Goal: Book appointment/travel/reservation

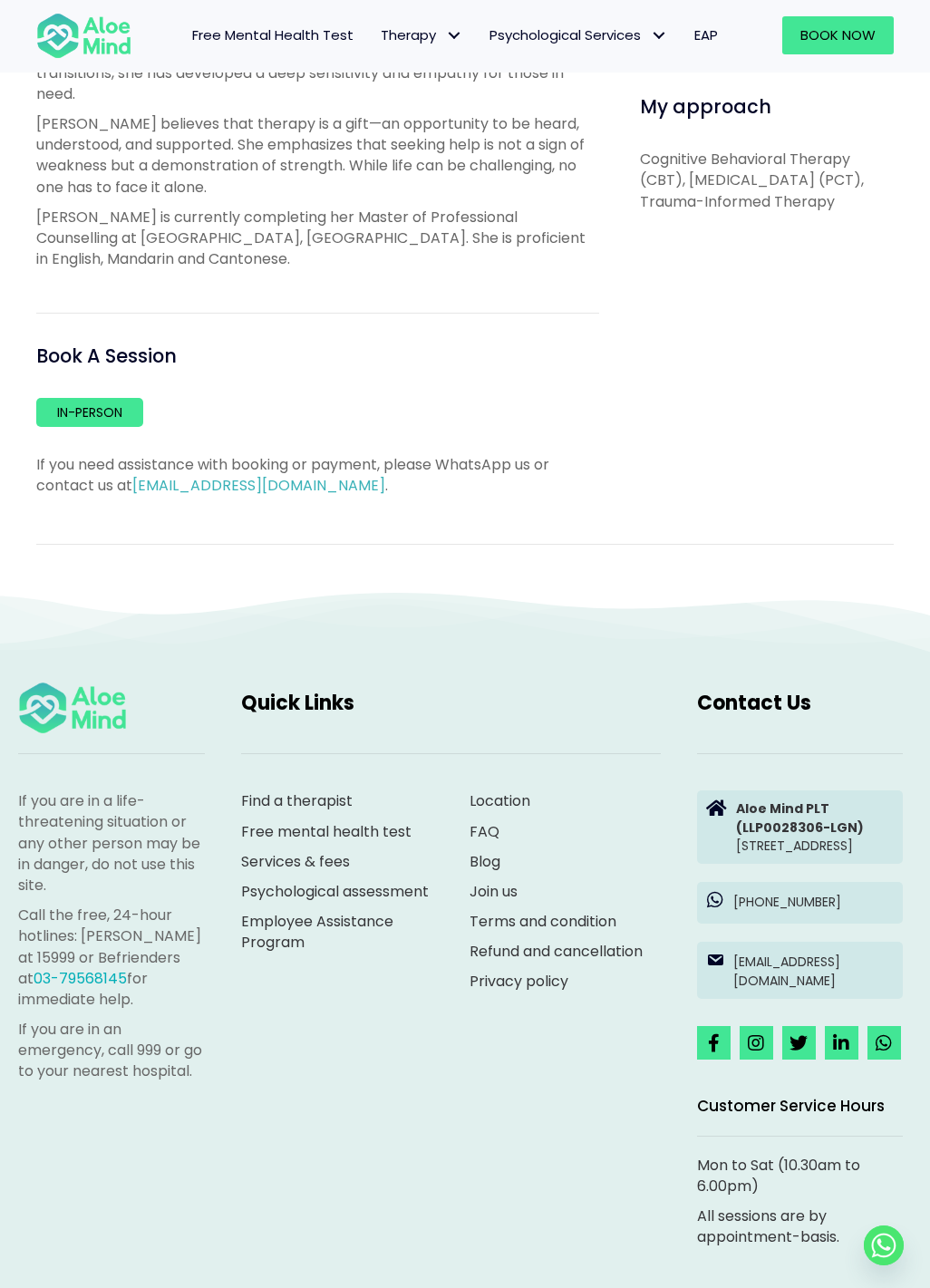
scroll to position [995, 0]
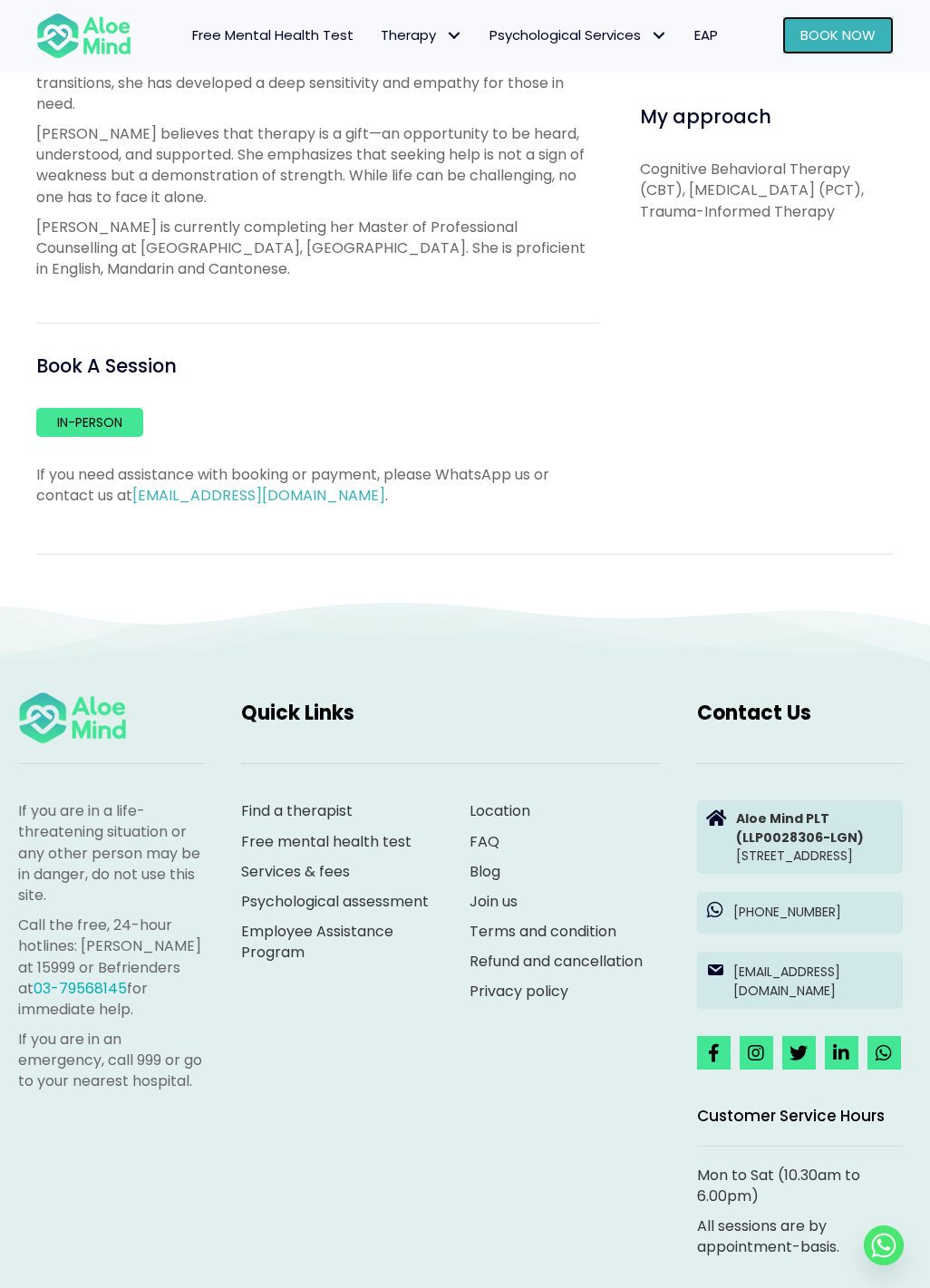
click at [813, 28] on span "Book Now" at bounding box center [837, 34] width 75 height 19
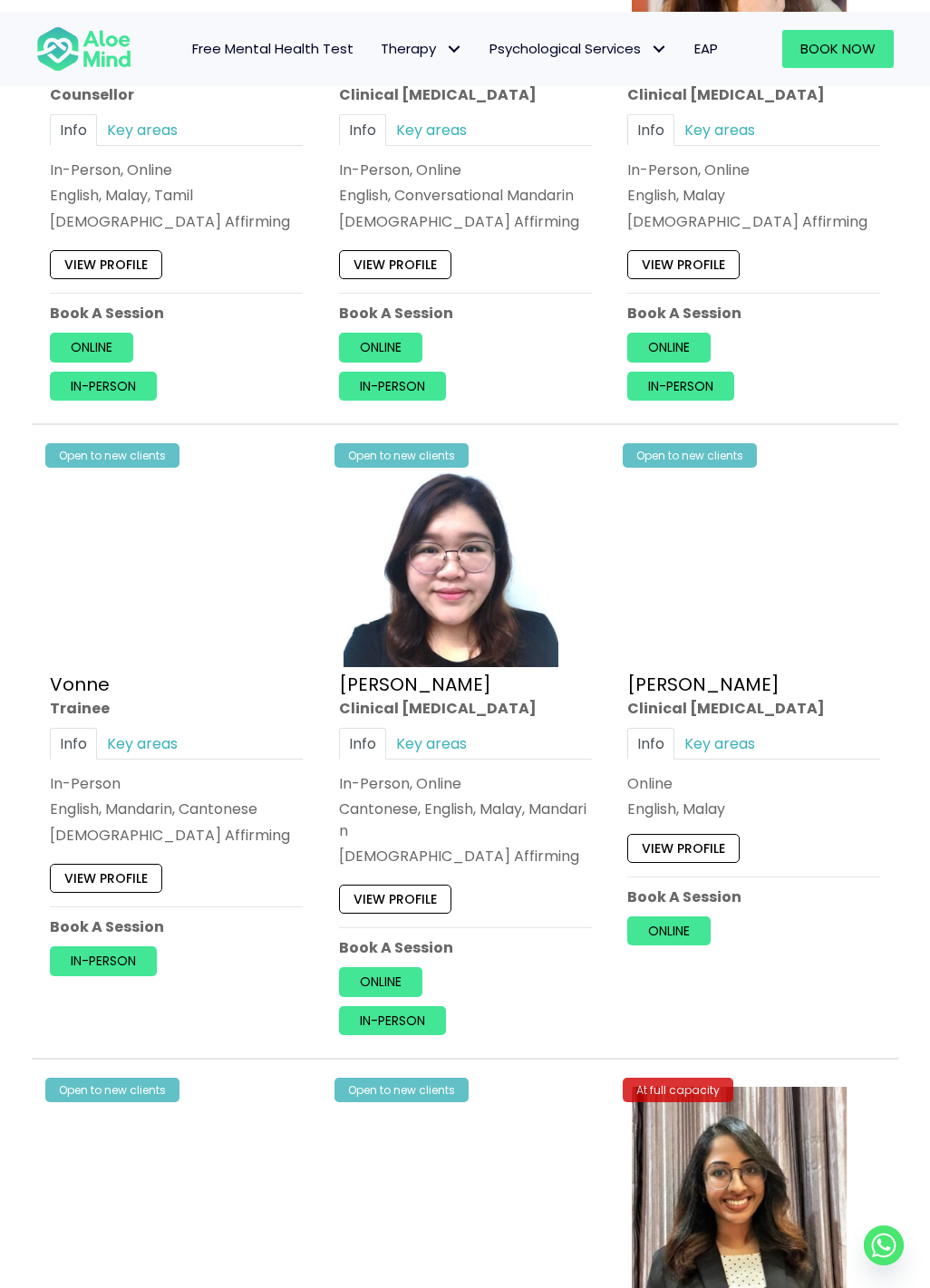
scroll to position [4345, 0]
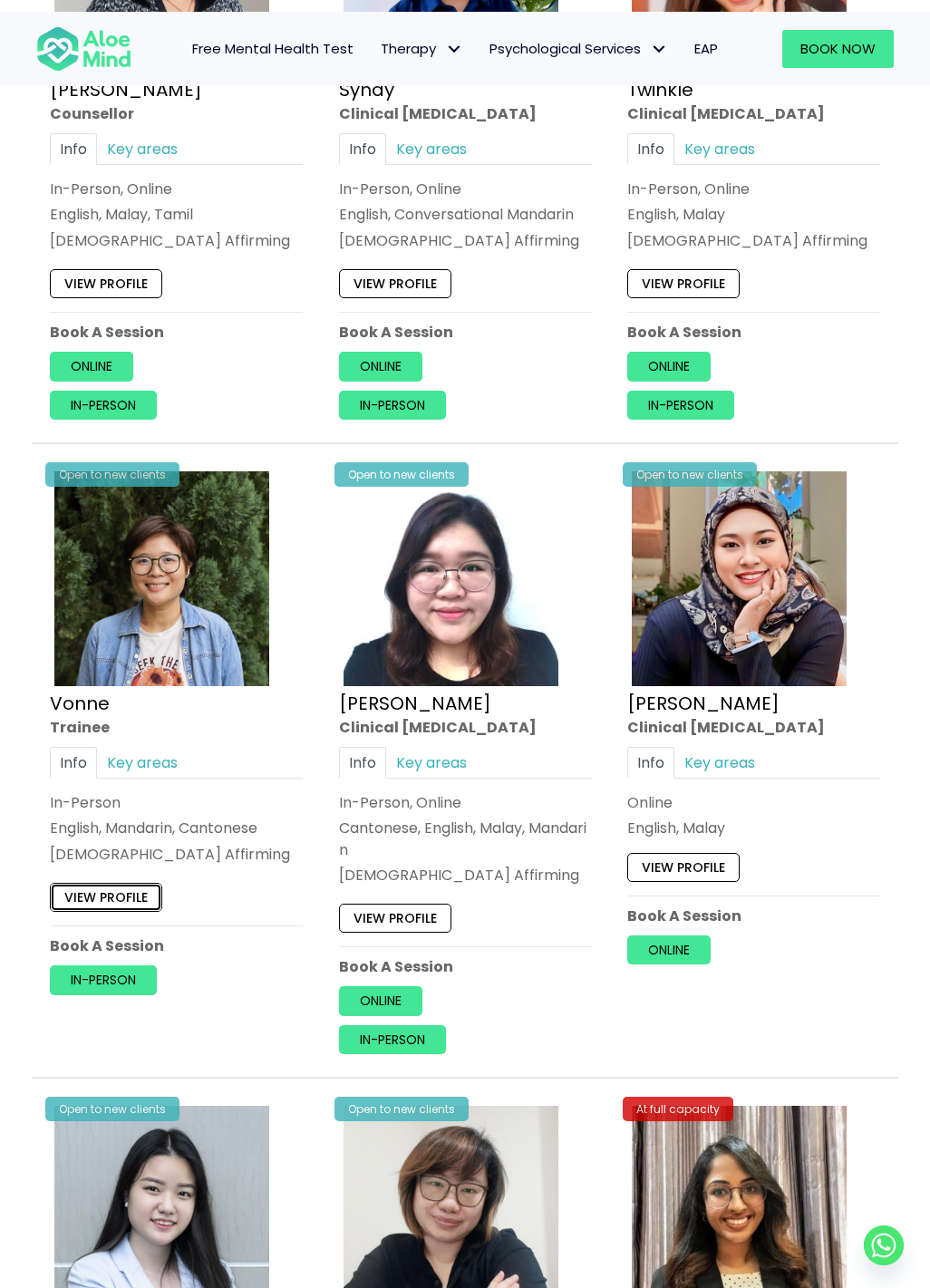
click at [121, 890] on link "View profile" at bounding box center [106, 896] width 112 height 29
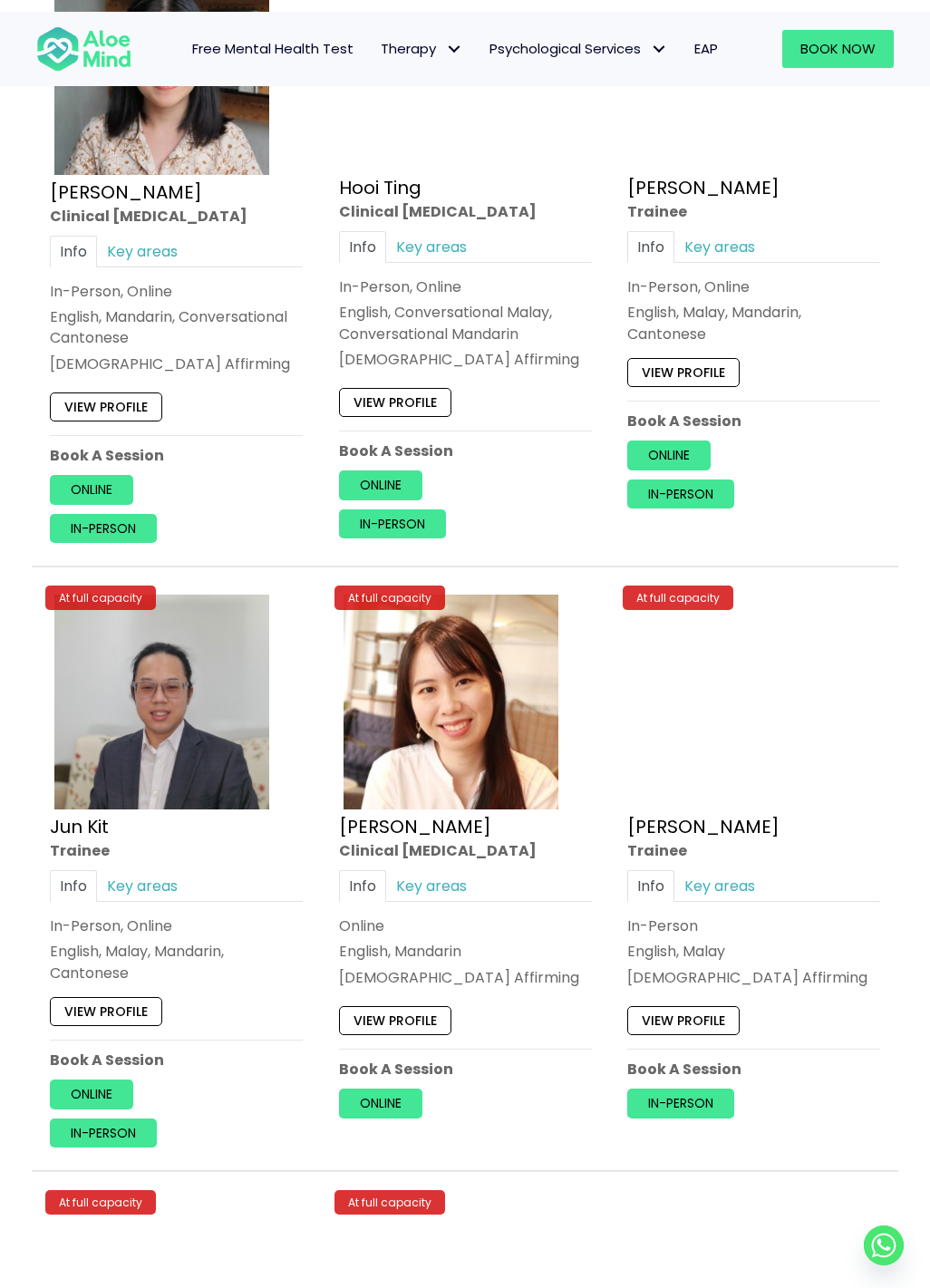
scroll to position [6112, 0]
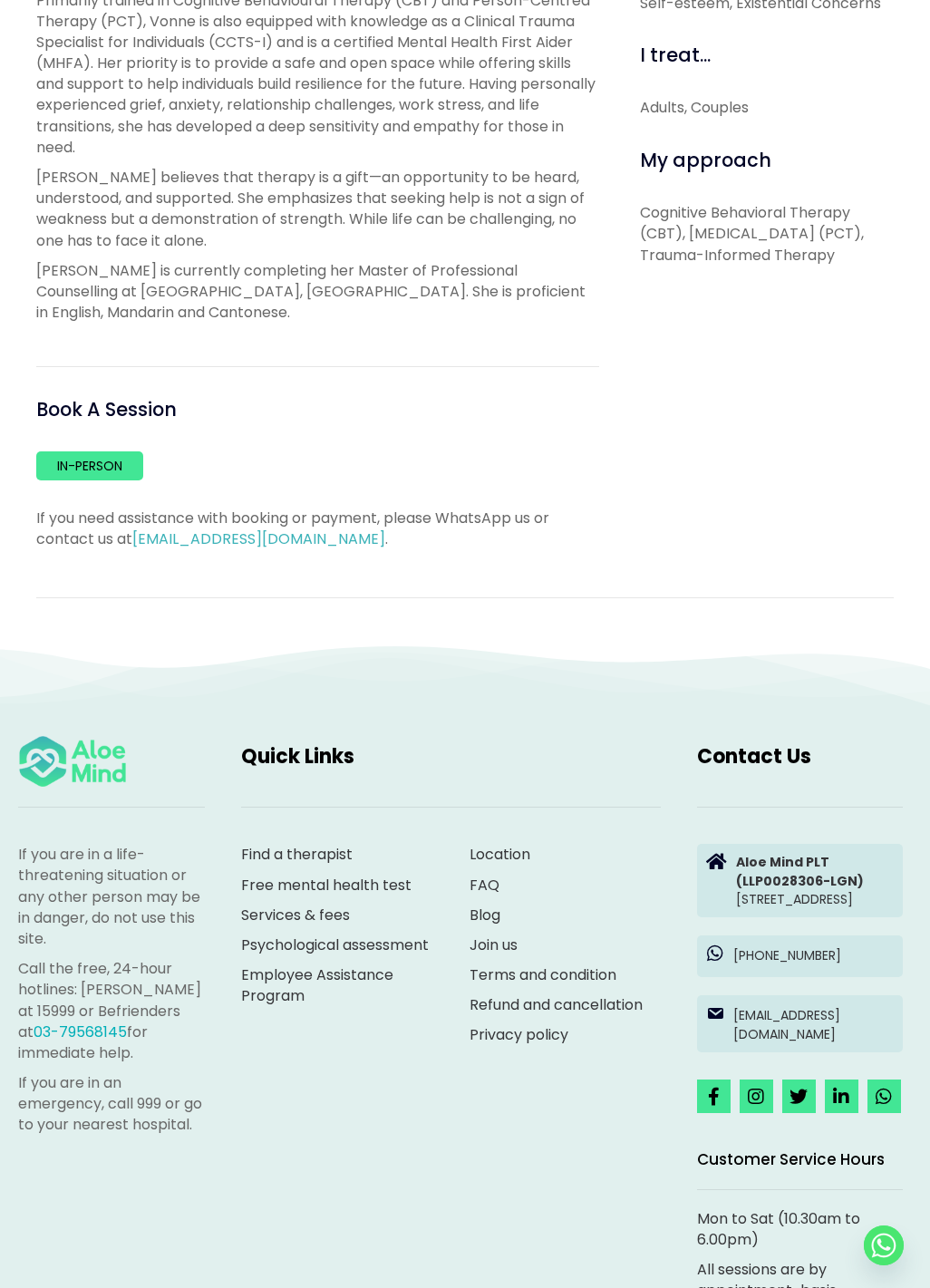
scroll to position [1132, 0]
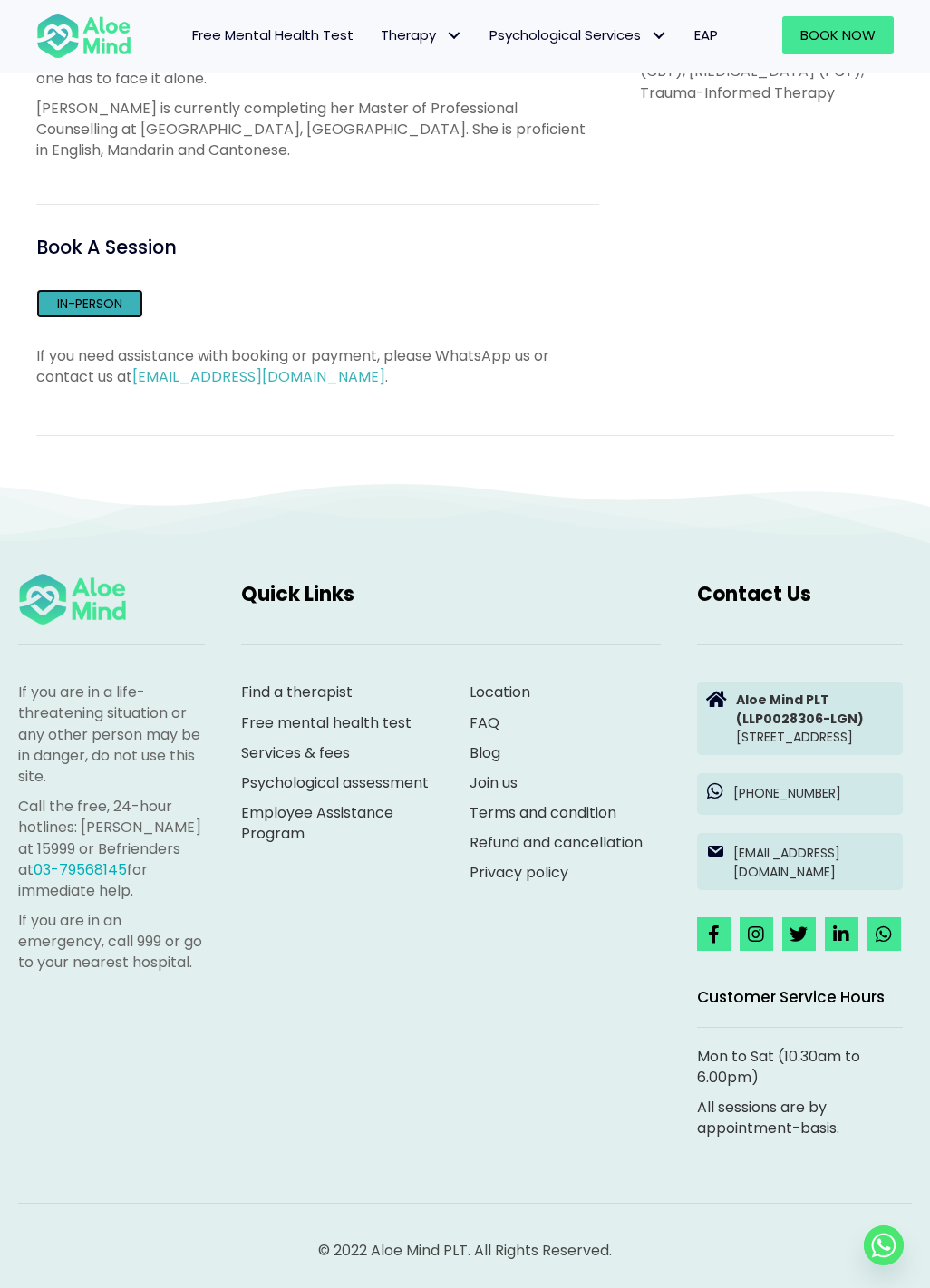
click at [126, 289] on link "In-person" at bounding box center [89, 303] width 107 height 29
